Goal: Task Accomplishment & Management: Use online tool/utility

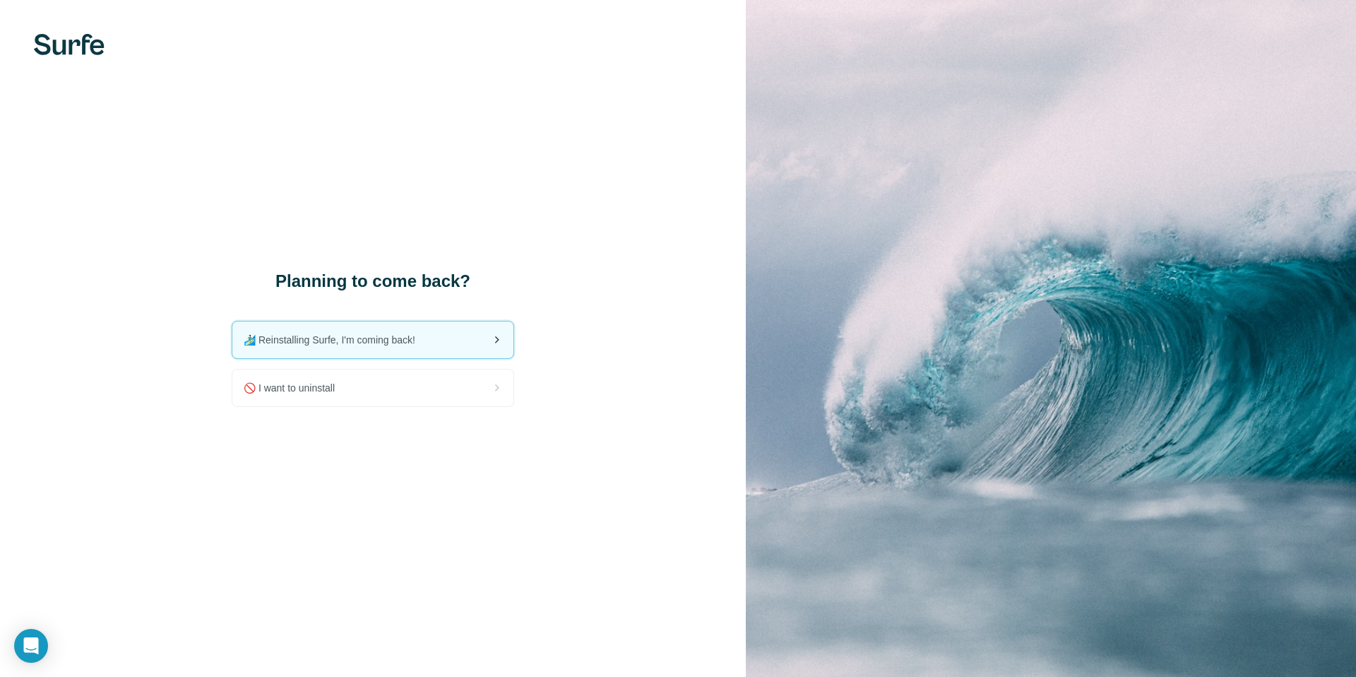
click at [492, 339] on icon at bounding box center [496, 339] width 17 height 17
